Goal: Transaction & Acquisition: Purchase product/service

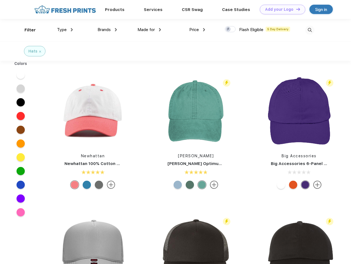
click at [280, 9] on link "Add your Logo Design Tool" at bounding box center [281, 10] width 45 height 10
click at [0, 0] on div "Design Tool" at bounding box center [0, 0] width 0 height 0
click at [295, 9] on link "Add your Logo Design Tool" at bounding box center [281, 10] width 45 height 10
click at [26, 30] on div "Filter" at bounding box center [29, 30] width 11 height 6
click at [65, 30] on span "Type" at bounding box center [62, 29] width 10 height 5
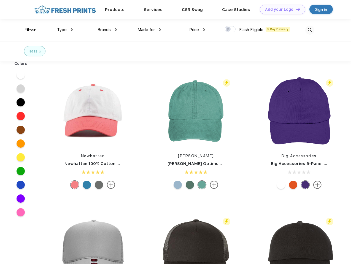
click at [107, 30] on span "Brands" at bounding box center [103, 29] width 13 height 5
click at [149, 30] on span "Made for" at bounding box center [145, 29] width 17 height 5
click at [197, 30] on span "Price" at bounding box center [194, 29] width 10 height 5
click at [230, 29] on div at bounding box center [230, 29] width 11 height 6
click at [228, 29] on input "checkbox" at bounding box center [227, 28] width 4 height 4
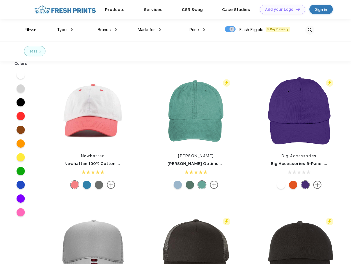
click at [309, 30] on img at bounding box center [309, 30] width 9 height 9
